Goal: Obtain resource: Download file/media

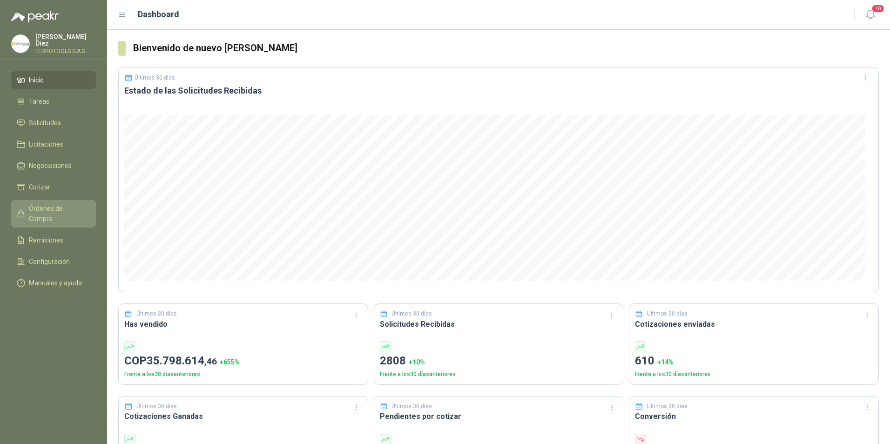
click at [58, 204] on span "Órdenes de Compra" at bounding box center [58, 213] width 58 height 20
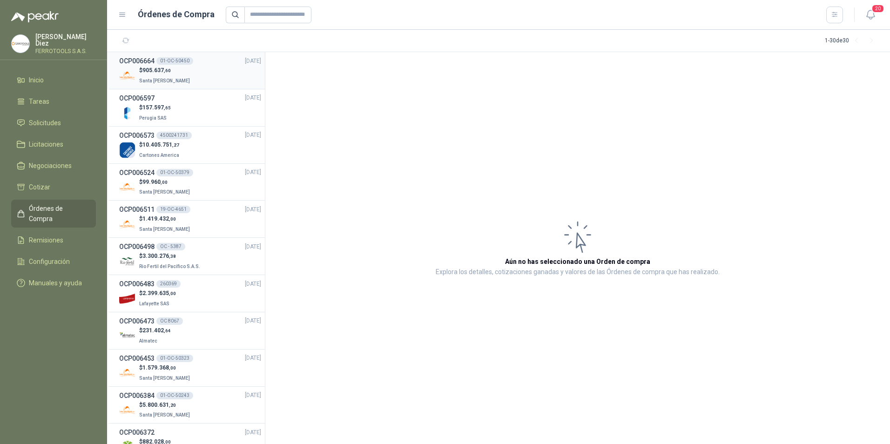
click at [192, 71] on div "$ 905.637 ,60 [GEOGRAPHIC_DATA][PERSON_NAME]" at bounding box center [190, 75] width 142 height 19
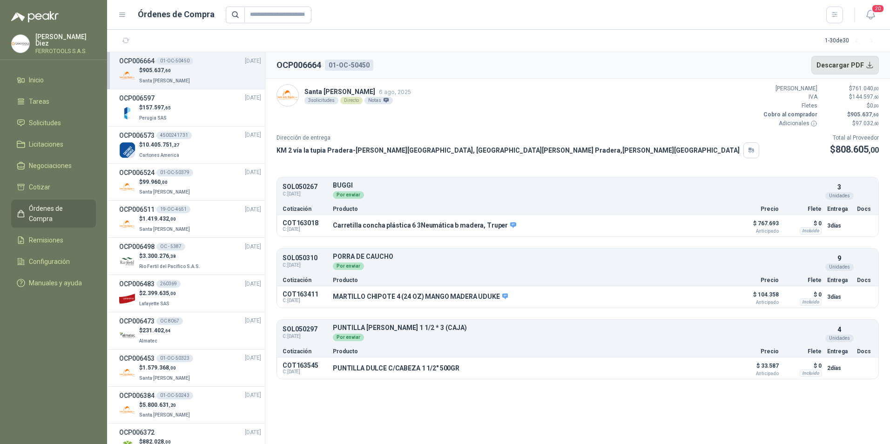
click at [853, 71] on button "Descargar PDF" at bounding box center [845, 65] width 68 height 19
drag, startPoint x: 333, startPoint y: 226, endPoint x: 496, endPoint y: 225, distance: 162.9
click at [496, 225] on p "Carretilla concha plástica 6 3Neumática b madera, Truper" at bounding box center [424, 226] width 183 height 8
copy p "Carretilla concha plástica 6 3Neumática b madera, Truper"
click at [713, 222] on button "Detalles" at bounding box center [705, 225] width 44 height 13
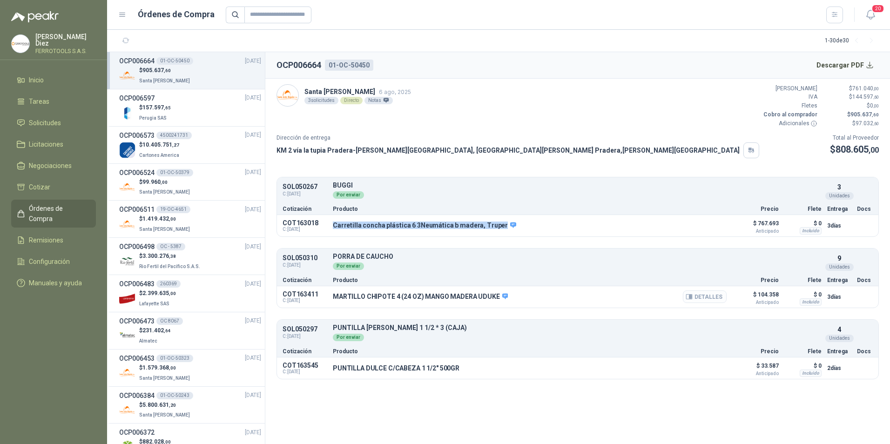
click at [716, 298] on button "Detalles" at bounding box center [705, 296] width 44 height 13
click at [716, 370] on button "Detalles" at bounding box center [705, 368] width 44 height 13
